Goal: Navigation & Orientation: Find specific page/section

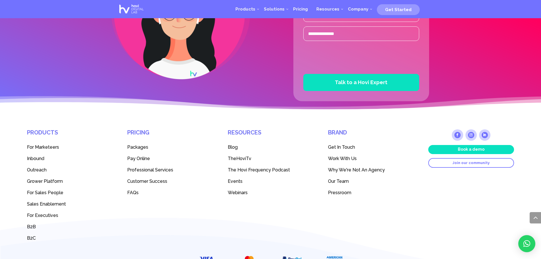
scroll to position [1534, 0]
click at [32, 225] on span "B2B" at bounding box center [31, 226] width 9 height 5
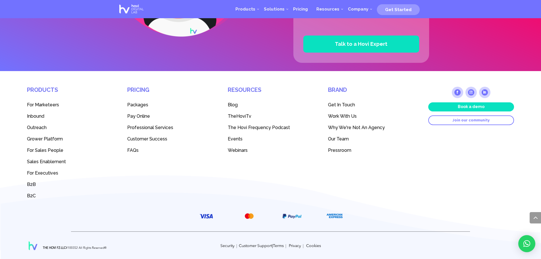
scroll to position [1503, 0]
click at [139, 104] on span "Packages" at bounding box center [137, 104] width 21 height 5
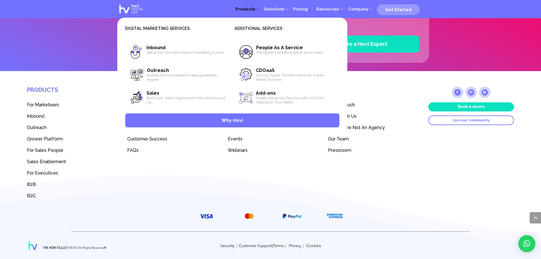
click at [260, 8] on span "Products" at bounding box center [245, 9] width 28 height 5
